Goal: Transaction & Acquisition: Purchase product/service

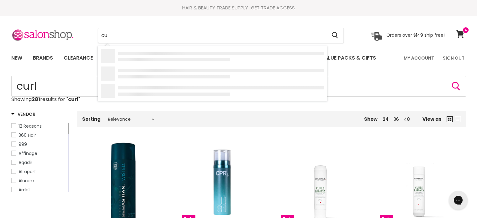
type input "c"
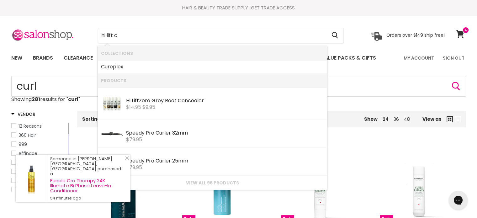
type input "hi lift co"
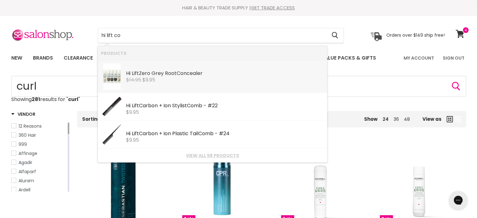
click at [192, 79] on div "$14.95 $9.95" at bounding box center [225, 80] width 198 height 6
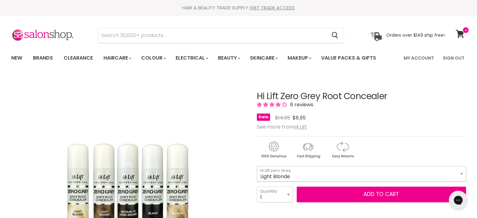
click at [310, 173] on select "Light Blonde Medium to Dark Brown Blonde Black Light Brown" at bounding box center [361, 174] width 209 height 16
click at [257, 166] on select "Light Blonde Medium to Dark Brown Blonde Black Light Brown" at bounding box center [361, 174] width 209 height 16
select select "Light Brown"
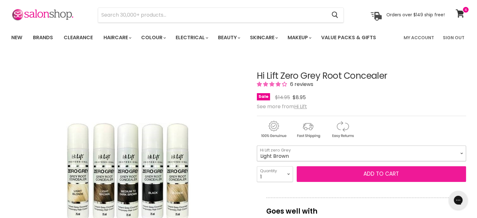
scroll to position [31, 0]
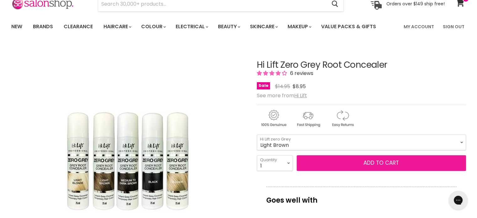
click at [349, 162] on button "Add to cart" at bounding box center [381, 163] width 169 height 16
click at [347, 163] on button "Add to cart" at bounding box center [381, 163] width 169 height 16
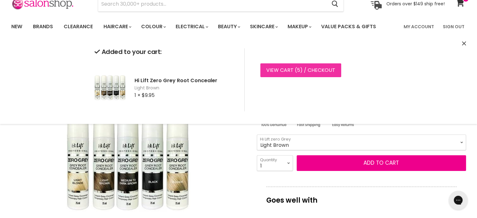
click at [308, 66] on link "View cart ( 5 ) / Checkout" at bounding box center [300, 70] width 81 height 14
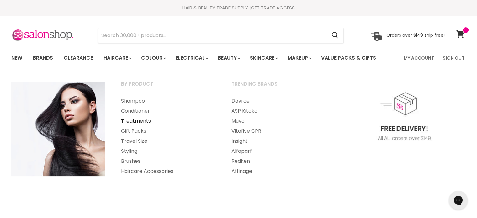
click at [141, 124] on link "Treatments" at bounding box center [167, 121] width 109 height 10
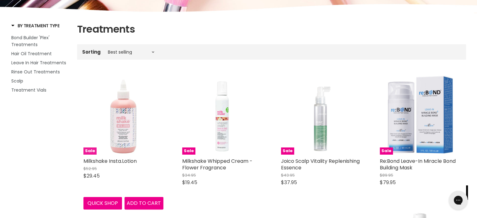
scroll to position [94, 0]
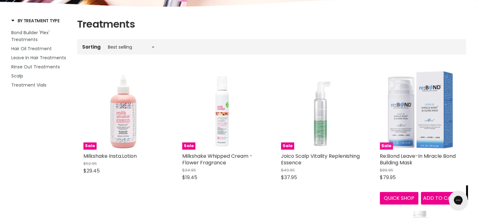
click at [436, 123] on img "Main content" at bounding box center [420, 110] width 80 height 80
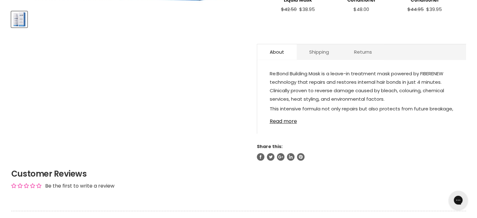
scroll to position [313, 0]
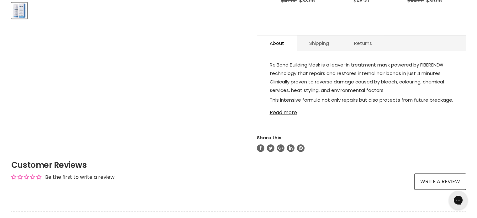
click at [284, 106] on link "Read more" at bounding box center [362, 110] width 184 height 9
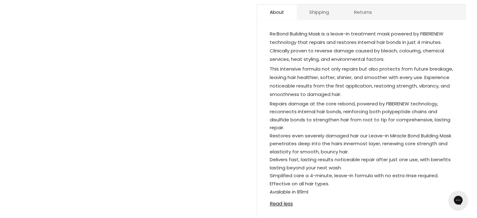
scroll to position [345, 0]
